Goal: Complete application form: Complete application form

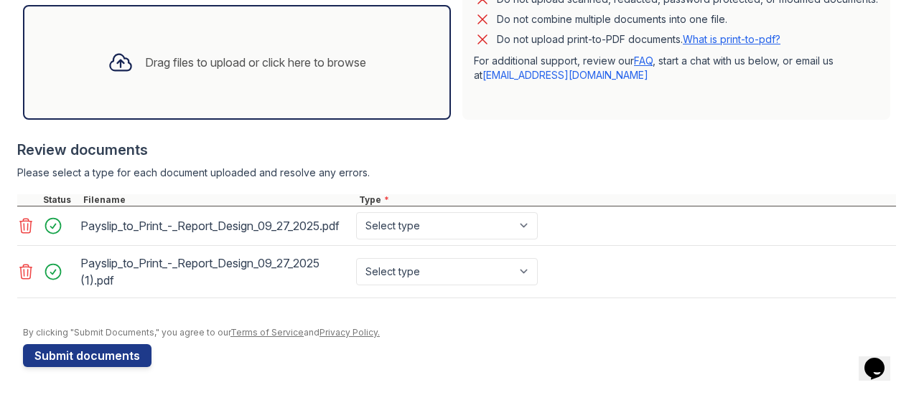
scroll to position [433, 0]
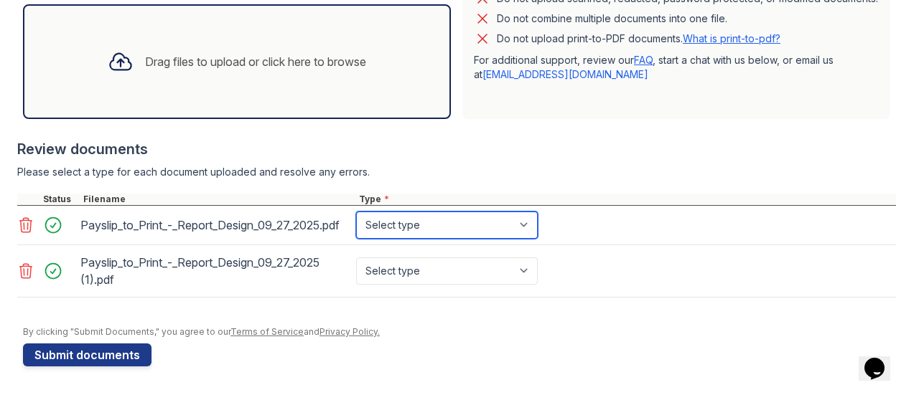
click at [512, 239] on select "Select type Paystub Bank Statement Offer Letter Tax Documents Benefit Award Let…" at bounding box center [447, 225] width 182 height 27
select select "paystub"
click at [356, 230] on select "Select type Paystub Bank Statement Offer Letter Tax Documents Benefit Award Let…" at bounding box center [447, 225] width 182 height 27
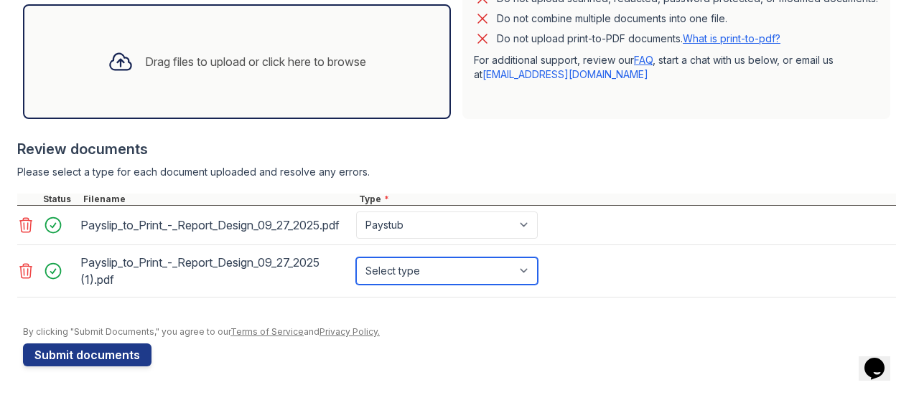
click at [441, 285] on select "Select type Paystub Bank Statement Offer Letter Tax Documents Benefit Award Let…" at bounding box center [447, 271] width 182 height 27
select select "paystub"
click at [356, 282] on select "Select type Paystub Bank Statement Offer Letter Tax Documents Benefit Award Let…" at bounding box center [447, 271] width 182 height 27
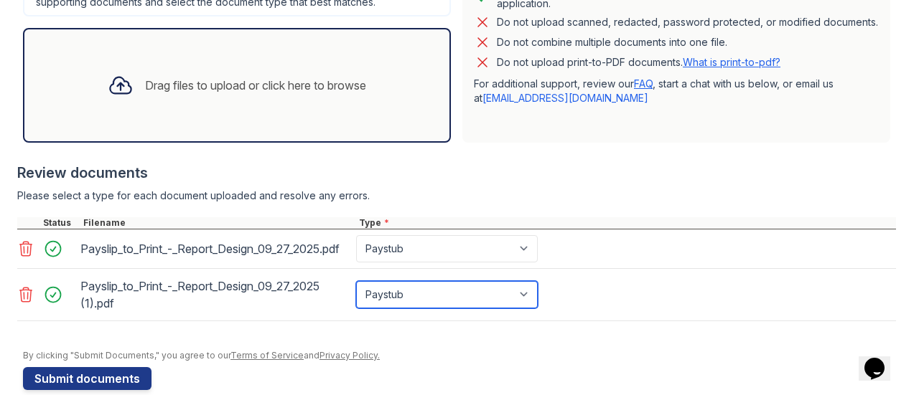
scroll to position [457, 0]
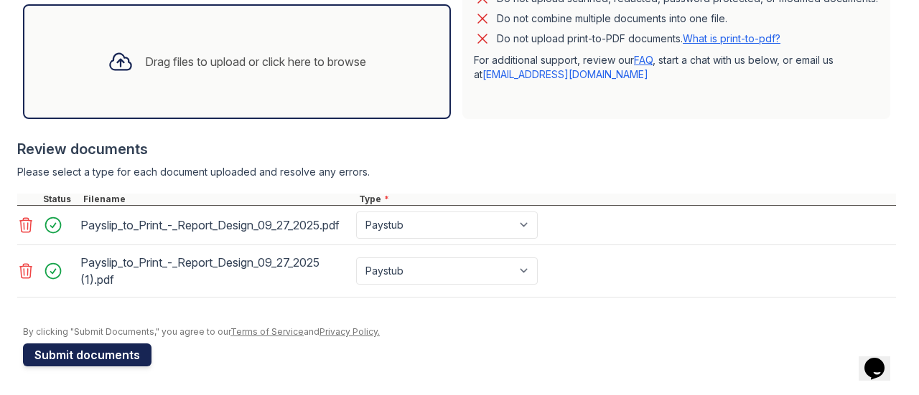
click at [50, 359] on button "Submit documents" at bounding box center [87, 355] width 128 height 23
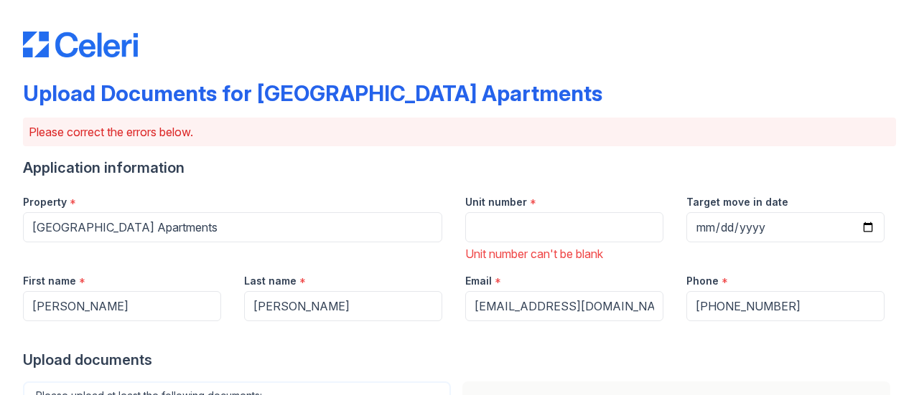
scroll to position [1, 0]
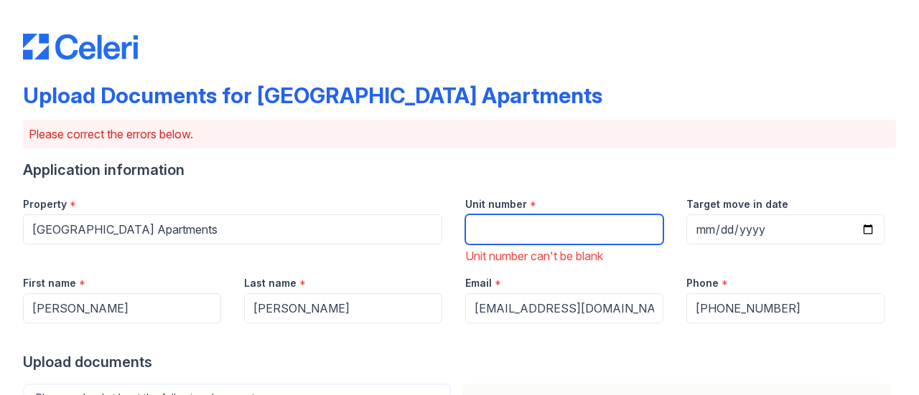
click at [577, 221] on input "Unit number" at bounding box center [564, 230] width 198 height 30
type input "282"
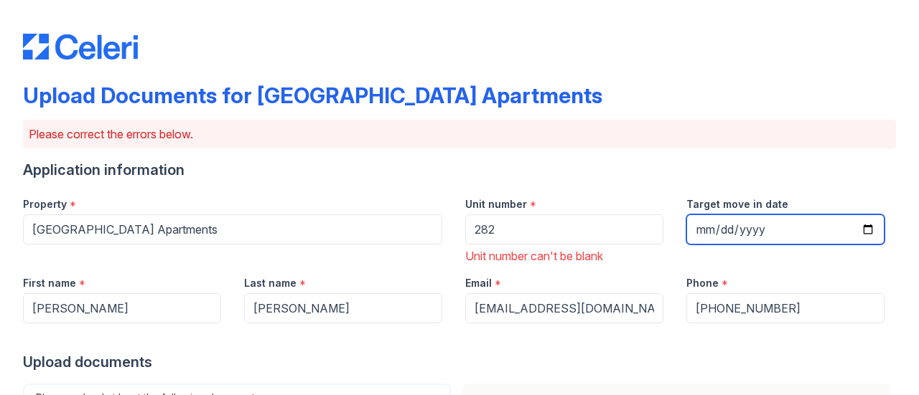
click at [858, 223] on input "Target move in date" at bounding box center [785, 230] width 198 height 30
type input "2025-09-29"
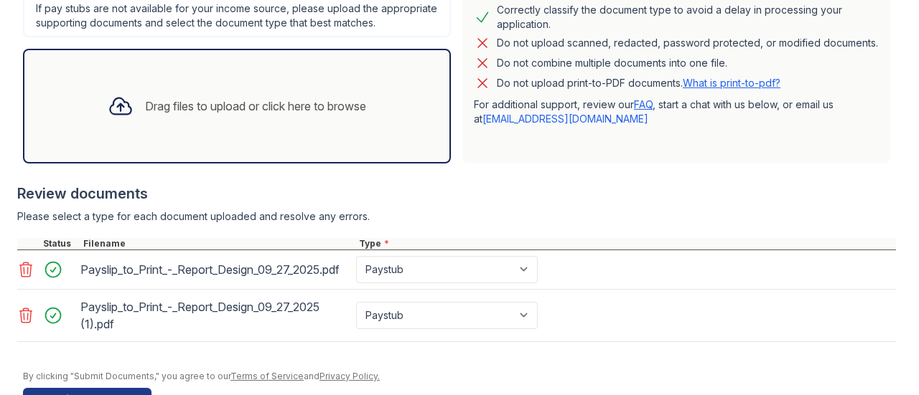
scroll to position [517, 0]
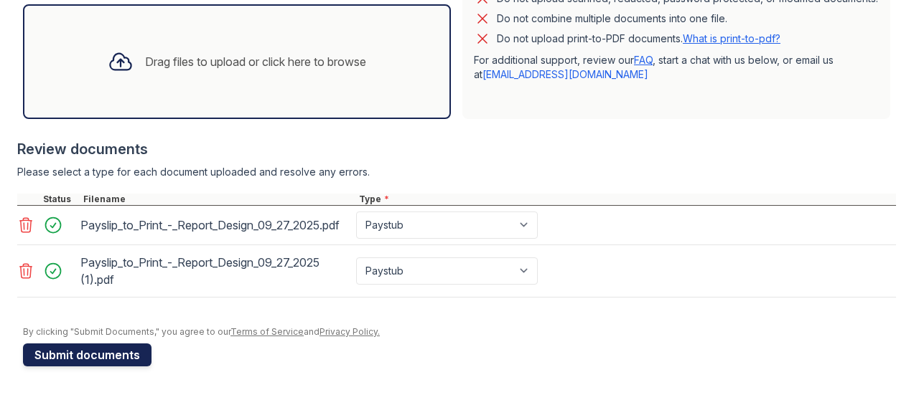
click at [130, 357] on button "Submit documents" at bounding box center [87, 355] width 128 height 23
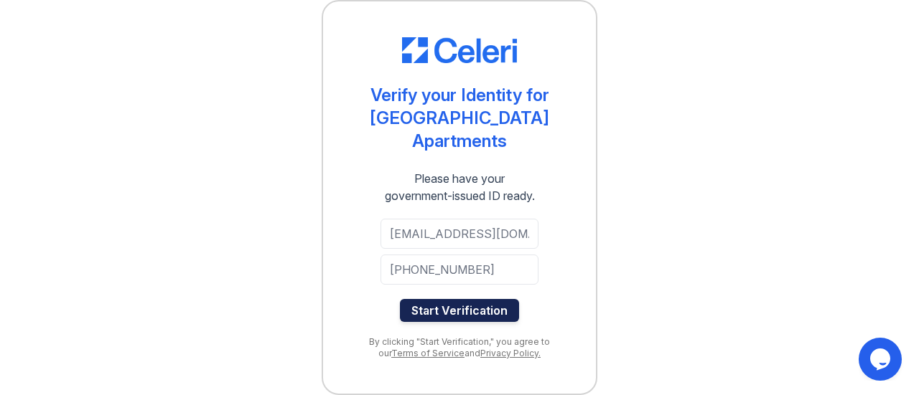
click at [484, 306] on button "Start Verification" at bounding box center [459, 310] width 119 height 23
